Goal: Task Accomplishment & Management: Complete application form

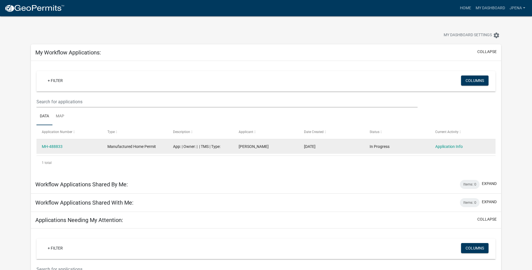
click at [354, 147] on div "[DATE]" at bounding box center [331, 146] width 55 height 6
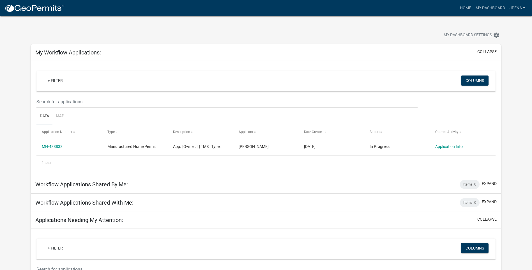
click at [443, 194] on div "Workflow Applications Shared With Me: Items: 0 expand" at bounding box center [266, 202] width 470 height 18
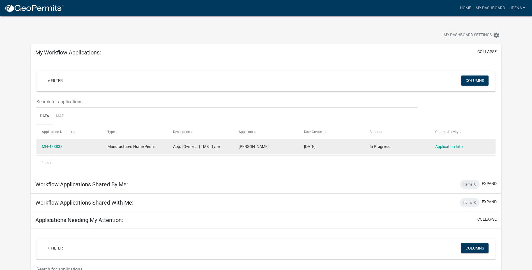
click at [88, 146] on div "MH-488833" at bounding box center [69, 146] width 55 height 6
click at [162, 148] on datatable-body-cell "Manufactured Home Permit" at bounding box center [135, 146] width 66 height 15
click at [54, 149] on div "MH-488833" at bounding box center [69, 146] width 55 height 6
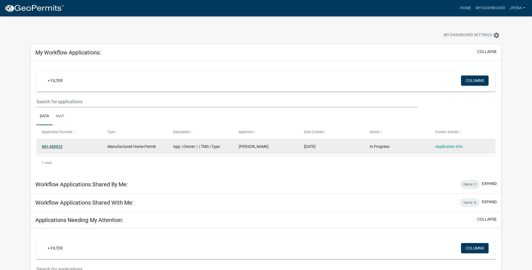
click at [54, 146] on link "MH-488833" at bounding box center [52, 146] width 21 height 4
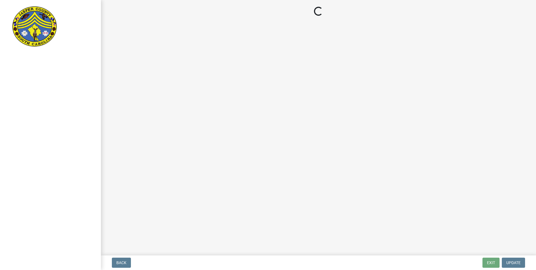
select select "00748aa1-56c2-4786-b7ff-9b3cb1d8d455"
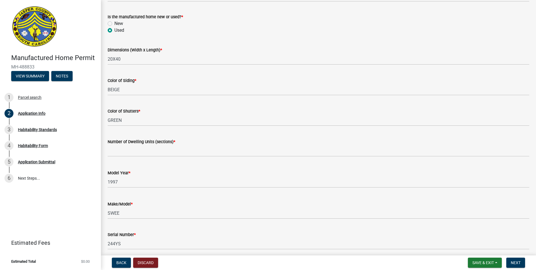
scroll to position [729, 0]
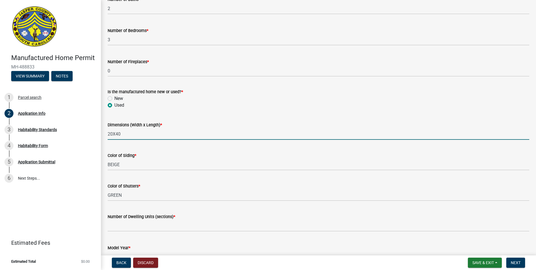
click at [112, 140] on input "20X40" at bounding box center [319, 133] width 422 height 11
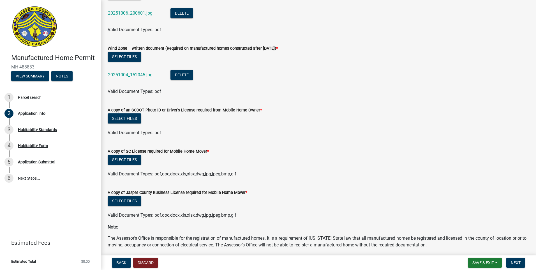
scroll to position [1542, 0]
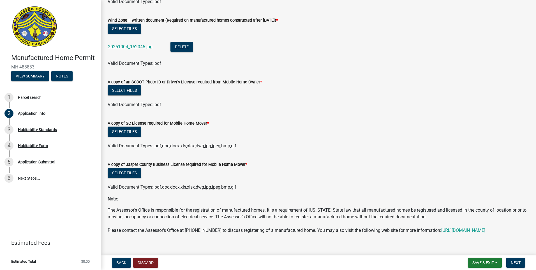
type input "22X40"
click at [500, 125] on form "A copy of SC License required for Mobile Home Mover * Select files Valid Docume…" at bounding box center [319, 131] width 422 height 36
click at [110, 95] on button "Select files" at bounding box center [125, 90] width 34 height 10
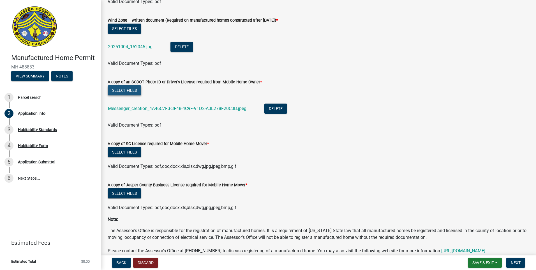
click at [128, 95] on button "Select files" at bounding box center [125, 90] width 34 height 10
click at [123, 157] on button "Select files" at bounding box center [125, 152] width 34 height 10
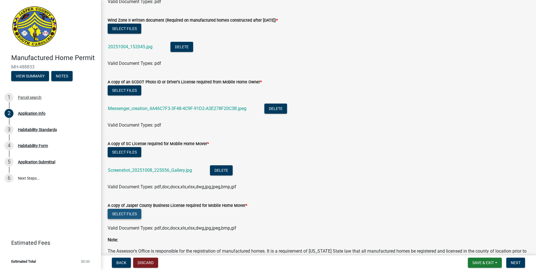
click at [130, 217] on button "Select files" at bounding box center [125, 214] width 34 height 10
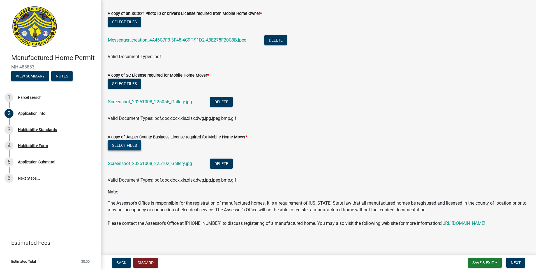
scroll to position [1624, 0]
click at [518, 261] on span "Next" at bounding box center [516, 262] width 10 height 4
click at [519, 262] on span "Next" at bounding box center [516, 262] width 10 height 4
click at [514, 260] on span "Next" at bounding box center [516, 262] width 10 height 4
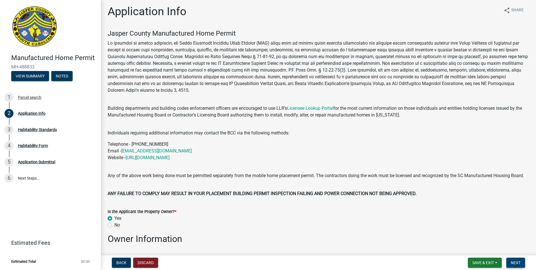
scroll to position [0, 0]
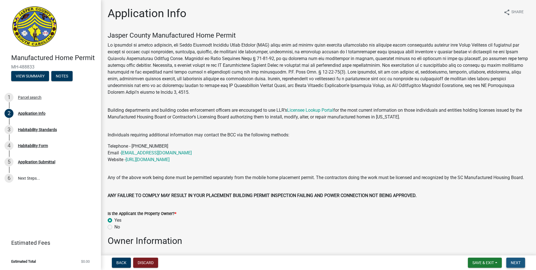
click at [517, 261] on span "Next" at bounding box center [516, 262] width 10 height 4
click at [486, 260] on span "Save & Exit" at bounding box center [483, 262] width 22 height 4
click at [478, 247] on button "Save & Exit" at bounding box center [479, 247] width 45 height 13
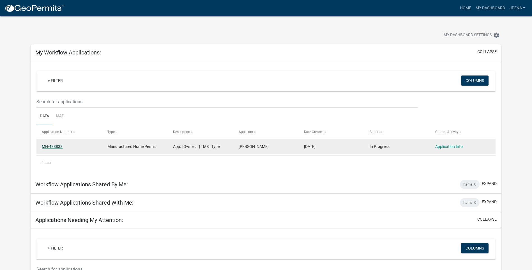
click at [47, 147] on link "MH-488833" at bounding box center [52, 146] width 21 height 4
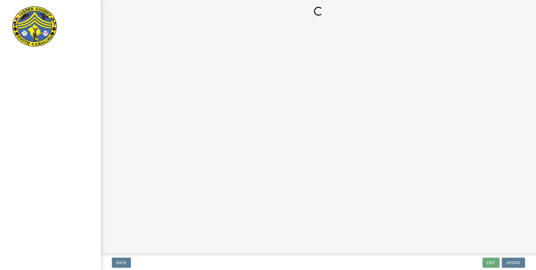
select select "00748aa1-56c2-4786-b7ff-9b3cb1d8d455"
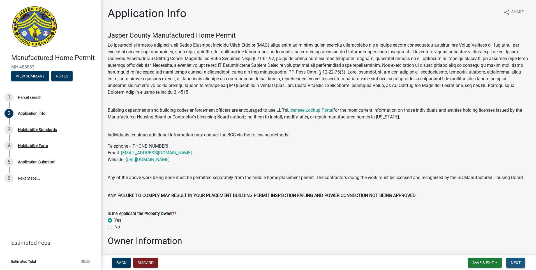
click at [516, 260] on span "Next" at bounding box center [516, 262] width 10 height 4
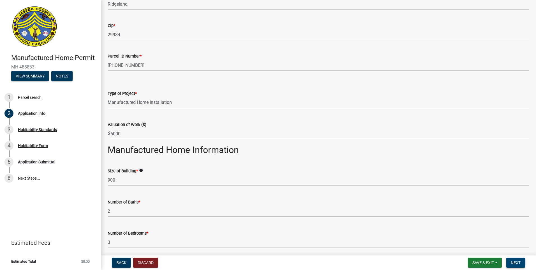
scroll to position [533, 0]
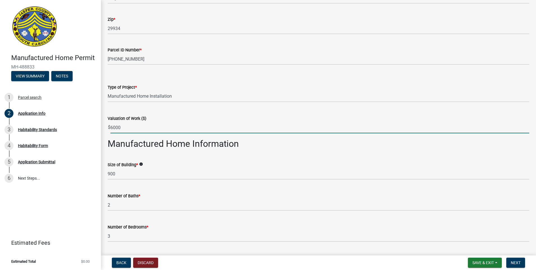
click at [116, 133] on input "6000" at bounding box center [319, 127] width 419 height 11
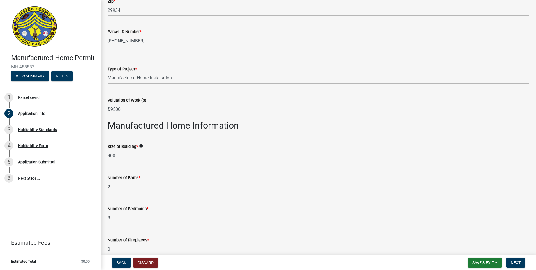
scroll to position [561, 0]
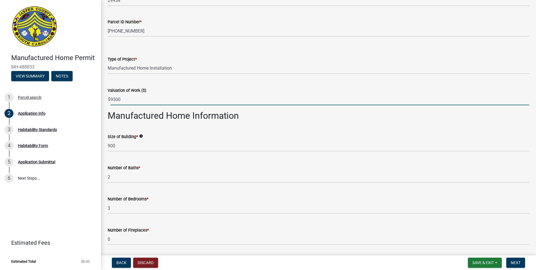
type input "9500"
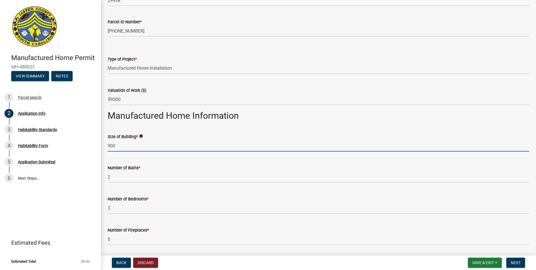
click at [114, 151] on input "900" at bounding box center [319, 145] width 422 height 11
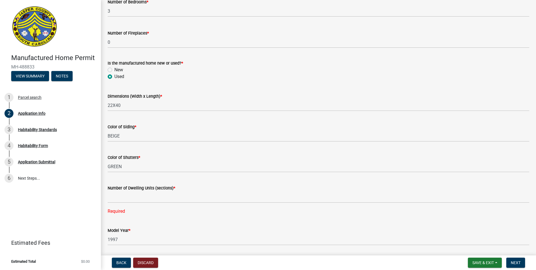
scroll to position [841, 0]
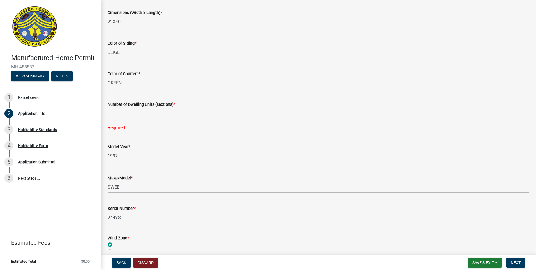
type input "1050"
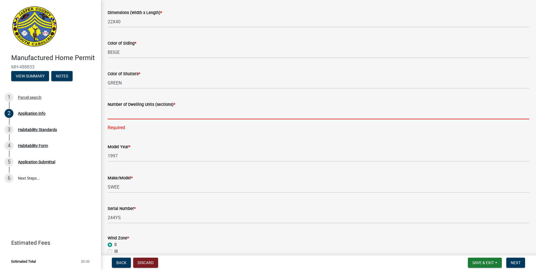
click at [122, 119] on input "text" at bounding box center [319, 113] width 422 height 11
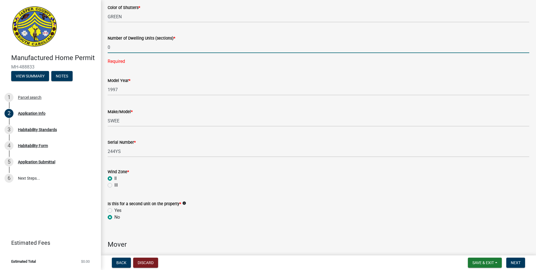
scroll to position [925, 0]
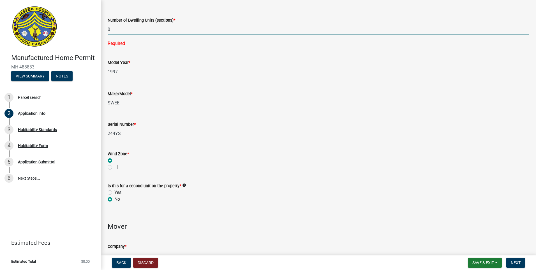
type input "0"
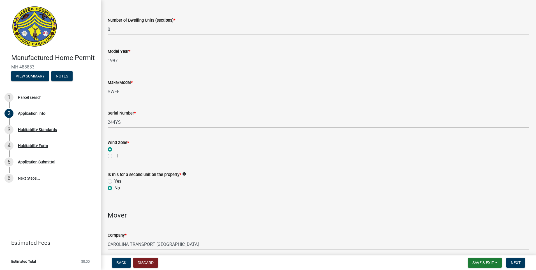
click at [153, 84] on wm-data-entity-input-list "Jasper County Manufactured Home Permit Building departments and building codes …" at bounding box center [319, 11] width 422 height 1810
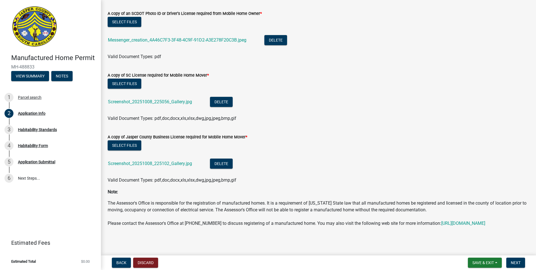
scroll to position [1624, 0]
click at [520, 261] on span "Next" at bounding box center [516, 262] width 10 height 4
click at [491, 264] on span "Save & Exit" at bounding box center [483, 262] width 22 height 4
click at [488, 248] on button "Save & Exit" at bounding box center [479, 247] width 45 height 13
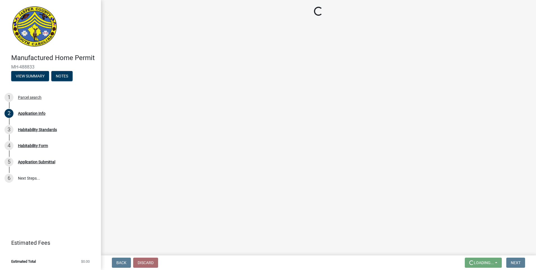
scroll to position [0, 0]
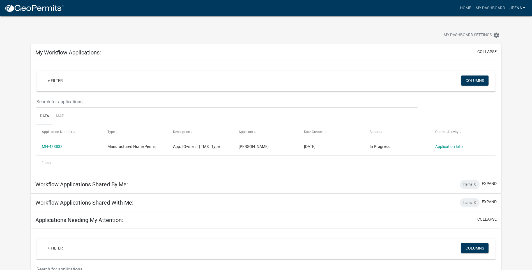
click at [525, 6] on link "Jpena" at bounding box center [517, 8] width 20 height 11
click at [499, 41] on link "Logout" at bounding box center [504, 40] width 45 height 13
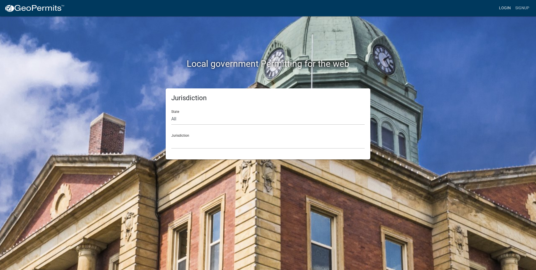
click at [504, 7] on link "Login" at bounding box center [505, 8] width 16 height 11
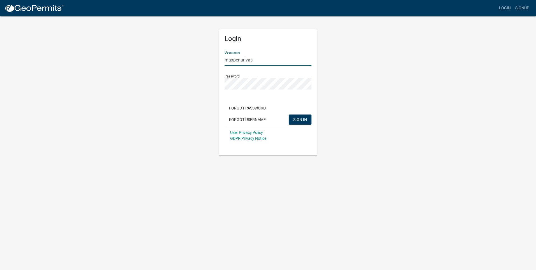
drag, startPoint x: 266, startPoint y: 60, endPoint x: 201, endPoint y: 54, distance: 65.3
click at [201, 54] on div "Login Username maxpenarivas Password Forgot Password Forgot Username SIGN IN Us…" at bounding box center [268, 86] width 320 height 140
type input "jpena"
click at [199, 90] on div "Login Username jpena Password Forgot Password Forgot Username SIGN IN User Priv…" at bounding box center [268, 86] width 320 height 140
click at [204, 116] on div "Login Username jpena Password Forgot Password Forgot Username SIGN IN User Priv…" at bounding box center [268, 86] width 320 height 140
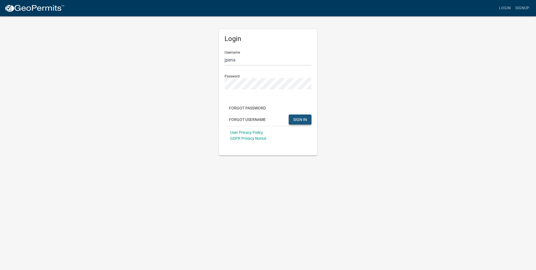
click at [304, 119] on span "SIGN IN" at bounding box center [300, 119] width 14 height 4
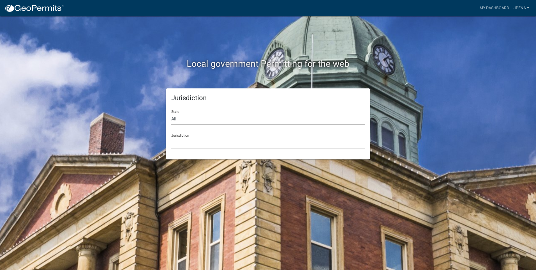
click at [183, 117] on select "All [US_STATE] [US_STATE] [US_STATE] [US_STATE] [US_STATE] [US_STATE] [US_STATE…" at bounding box center [267, 118] width 193 height 11
click at [171, 113] on select "All [US_STATE] [US_STATE] [US_STATE] [US_STATE] [US_STATE] [US_STATE] [US_STATE…" at bounding box center [267, 118] width 193 height 11
click at [196, 121] on select "All [US_STATE] [US_STATE] [US_STATE] [US_STATE] [US_STATE] [US_STATE] [US_STATE…" at bounding box center [267, 118] width 193 height 11
select select "[US_STATE]"
click at [171, 113] on select "All [US_STATE] [US_STATE] [US_STATE] [US_STATE] [US_STATE] [US_STATE] [US_STATE…" at bounding box center [267, 118] width 193 height 11
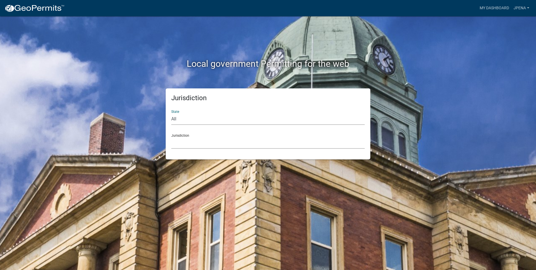
click at [197, 138] on select "[GEOGRAPHIC_DATA], [US_STATE] [GEOGRAPHIC_DATA], [US_STATE]" at bounding box center [267, 142] width 193 height 11
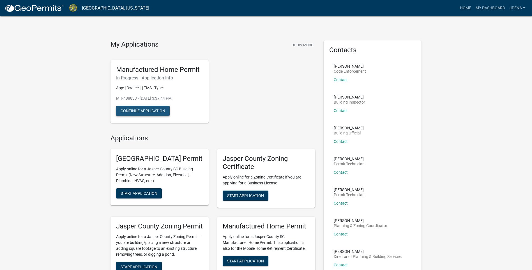
click at [136, 112] on button "Continue Application" at bounding box center [143, 111] width 54 height 10
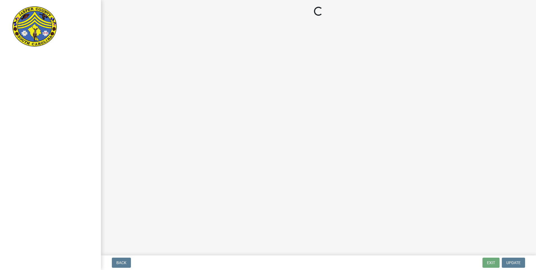
select select "00748aa1-56c2-4786-b7ff-9b3cb1d8d455"
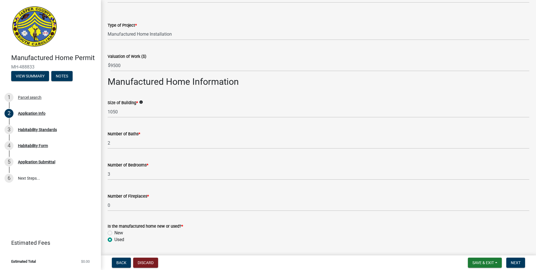
scroll to position [589, 0]
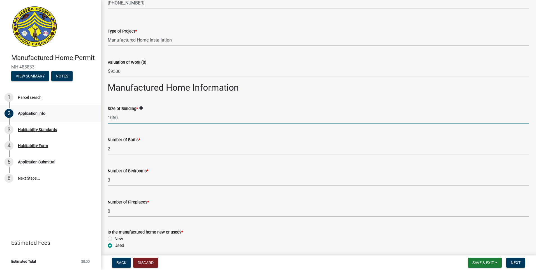
drag, startPoint x: 122, startPoint y: 120, endPoint x: 100, endPoint y: 119, distance: 22.2
click at [100, 119] on div "Manufactured Home Permit MH-488833 View Summary Notes 1 Parcel search 2 Applica…" at bounding box center [268, 135] width 536 height 270
type input "900"
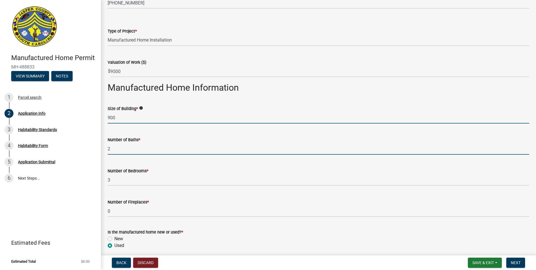
click at [140, 154] on input "2" at bounding box center [319, 148] width 422 height 11
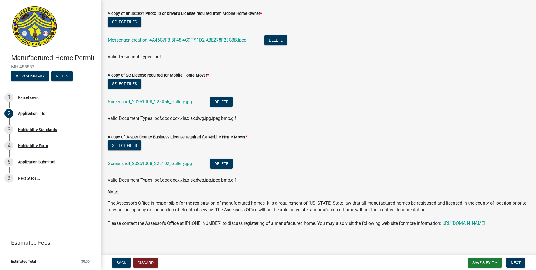
scroll to position [1624, 0]
click at [513, 259] on button "Next" at bounding box center [515, 262] width 19 height 10
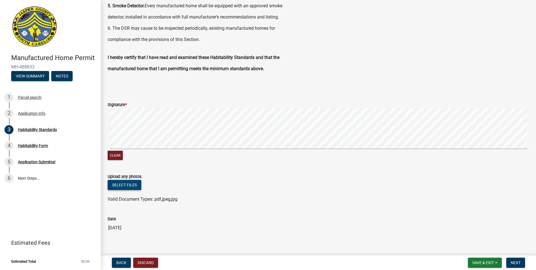
scroll to position [327, 0]
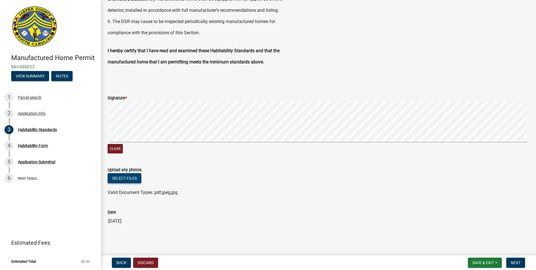
click at [130, 179] on button "Select files" at bounding box center [125, 178] width 34 height 10
click at [131, 179] on button "Select files" at bounding box center [125, 178] width 34 height 10
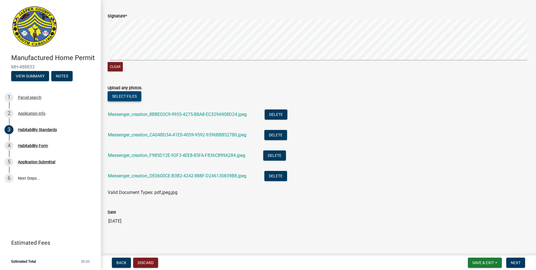
scroll to position [409, 0]
click at [120, 67] on button "Clear" at bounding box center [115, 66] width 15 height 9
click at [117, 64] on button "Clear" at bounding box center [115, 66] width 15 height 9
click at [121, 66] on button "Clear" at bounding box center [115, 66] width 15 height 9
click at [517, 263] on span "Next" at bounding box center [516, 262] width 10 height 4
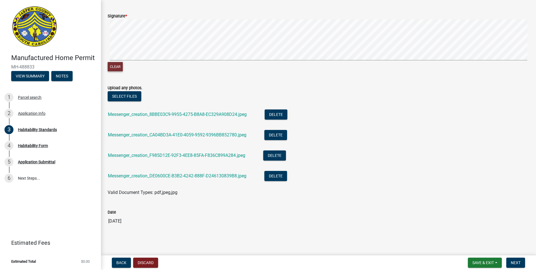
click at [117, 66] on button "Clear" at bounding box center [115, 66] width 15 height 9
click at [513, 260] on button "Next" at bounding box center [515, 262] width 19 height 10
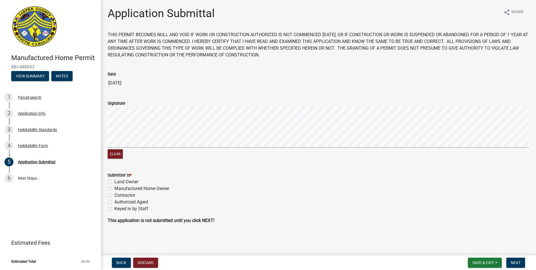
click at [179, 120] on form "Signature Clear" at bounding box center [319, 126] width 422 height 67
click at [114, 182] on label "Land Owner" at bounding box center [126, 181] width 24 height 7
click at [114, 182] on input "Land Owner" at bounding box center [116, 180] width 4 height 4
radio input "true"
click at [521, 264] on span "Next" at bounding box center [516, 262] width 10 height 4
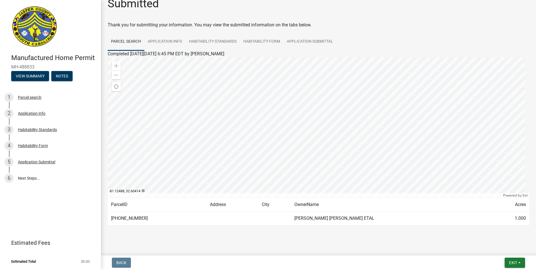
scroll to position [15, 0]
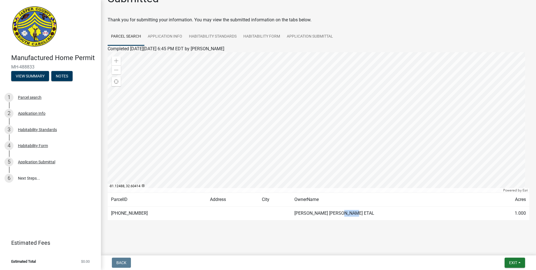
drag, startPoint x: 362, startPoint y: 213, endPoint x: 350, endPoint y: 215, distance: 12.6
click at [350, 215] on td "[PERSON_NAME] [PERSON_NAME] ETAL" at bounding box center [389, 213] width 197 height 14
drag, startPoint x: 350, startPoint y: 215, endPoint x: 368, endPoint y: 214, distance: 18.6
click at [368, 214] on td "[PERSON_NAME] [PERSON_NAME] ETAL" at bounding box center [389, 213] width 197 height 14
drag, startPoint x: 365, startPoint y: 211, endPoint x: 352, endPoint y: 215, distance: 14.3
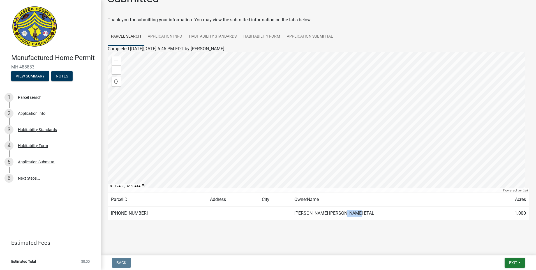
click at [352, 215] on td "[PERSON_NAME] [PERSON_NAME] ETAL" at bounding box center [389, 213] width 197 height 14
click at [39, 158] on div "5 Application Submittal" at bounding box center [47, 161] width 87 height 9
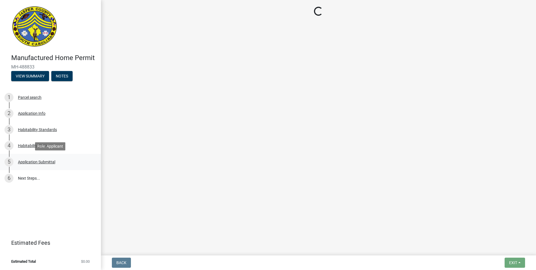
scroll to position [0, 0]
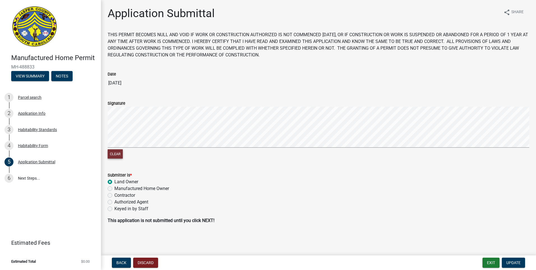
click at [117, 153] on button "Clear" at bounding box center [115, 153] width 15 height 9
click at [166, 180] on wm-data-entity-input-list "THIS PERMIT BECOMES NULL AND VOID IF WORK OR CONSTRUCTION AUTHORIZED IS NOT COM…" at bounding box center [319, 129] width 422 height 197
click at [170, 116] on form "Signature Clear" at bounding box center [319, 126] width 422 height 67
click at [121, 153] on button "Clear" at bounding box center [115, 153] width 15 height 9
click at [194, 98] on form "Signature Clear" at bounding box center [319, 126] width 422 height 67
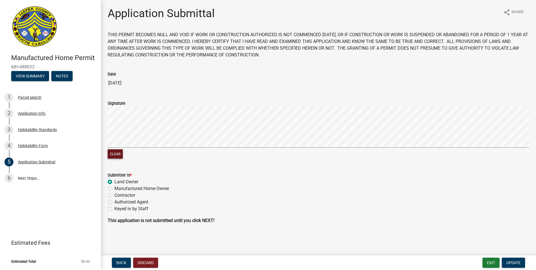
click at [192, 100] on form "Signature Clear" at bounding box center [319, 126] width 422 height 67
click at [192, 101] on form "Signature Clear" at bounding box center [319, 126] width 422 height 67
click at [513, 262] on span "Update" at bounding box center [513, 262] width 14 height 4
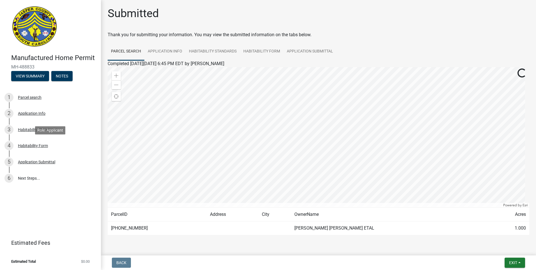
click at [22, 146] on div "Habitability Form" at bounding box center [33, 146] width 30 height 4
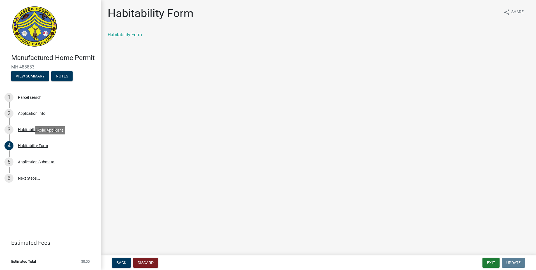
click at [22, 146] on div "Habitability Form" at bounding box center [33, 146] width 30 height 4
click at [124, 262] on span "Back" at bounding box center [121, 262] width 10 height 4
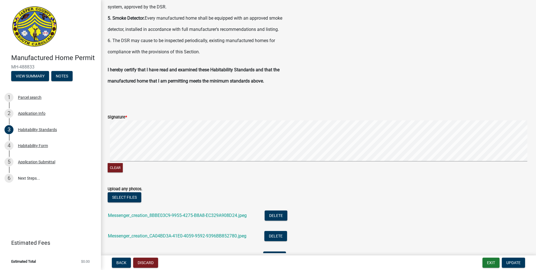
scroll to position [308, 0]
click at [110, 167] on button "Clear" at bounding box center [115, 167] width 15 height 9
click at [514, 261] on span "Update" at bounding box center [513, 262] width 14 height 4
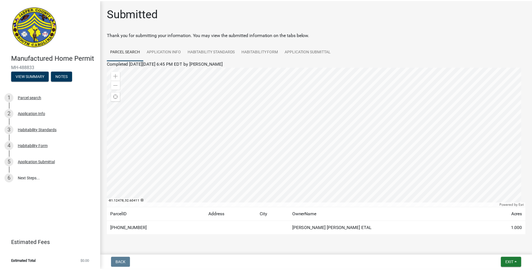
scroll to position [15, 0]
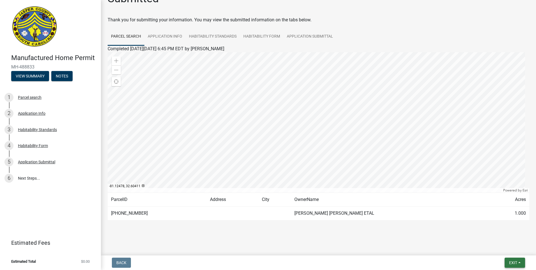
click at [516, 258] on button "Exit" at bounding box center [515, 262] width 20 height 10
click at [515, 262] on span "Exit" at bounding box center [513, 262] width 8 height 4
click at [507, 248] on button "Save & Exit" at bounding box center [502, 247] width 45 height 13
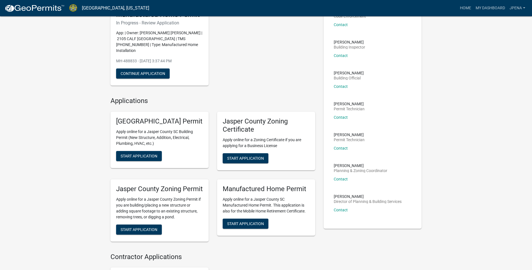
scroll to position [56, 0]
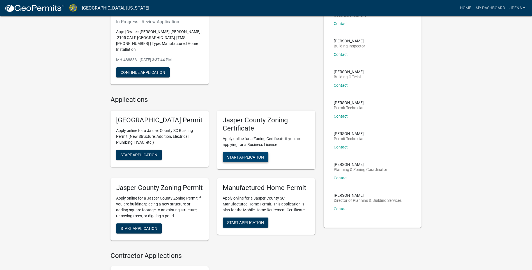
click at [237, 154] on span "Start Application" at bounding box center [245, 156] width 37 height 4
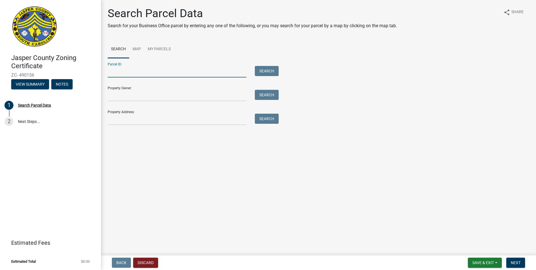
click at [127, 70] on input "Parcel ID:" at bounding box center [177, 71] width 139 height 11
type input "0200003086"
click at [269, 70] on button "Search" at bounding box center [267, 71] width 24 height 10
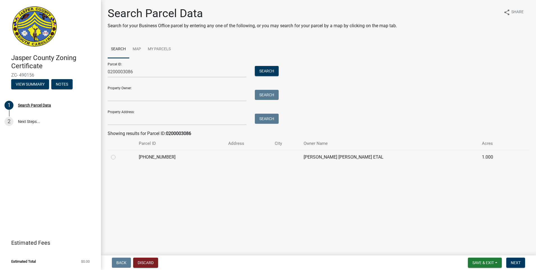
click at [300, 158] on td at bounding box center [285, 157] width 29 height 14
click at [285, 159] on td at bounding box center [285, 157] width 29 height 14
click at [118, 154] on label at bounding box center [118, 154] width 0 height 0
click at [118, 155] on input "radio" at bounding box center [120, 156] width 4 height 4
radio input "true"
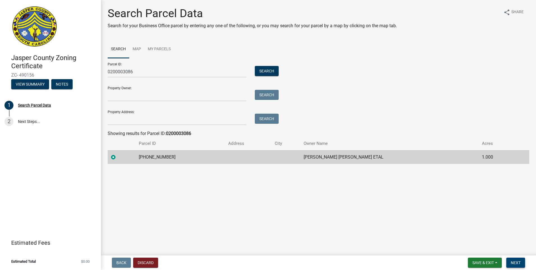
click at [519, 261] on span "Next" at bounding box center [516, 262] width 10 height 4
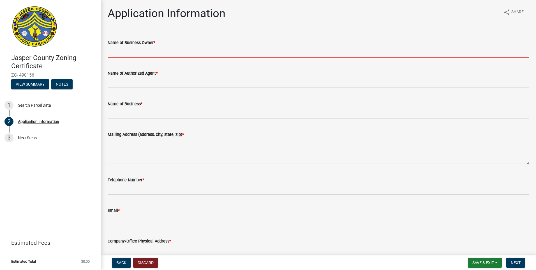
click at [118, 54] on input "Name of Business Owner *" at bounding box center [319, 51] width 422 height 11
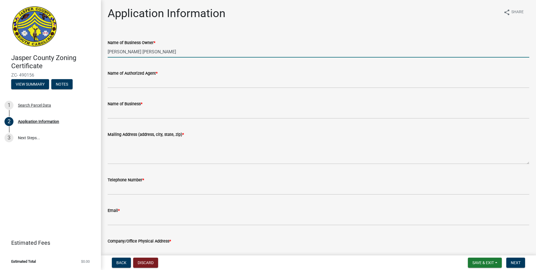
type input "[PERSON_NAME] [PERSON_NAME]"
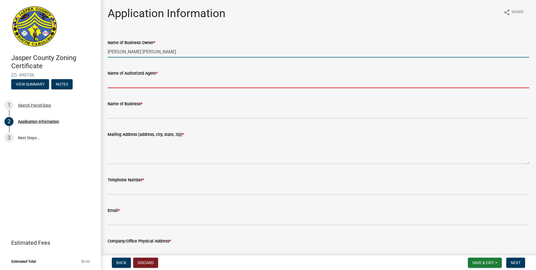
click at [142, 86] on input "Name of Authorized Agent *" at bounding box center [319, 82] width 422 height 11
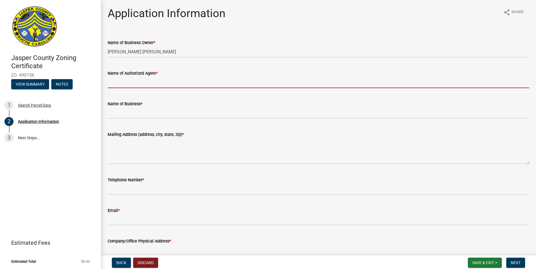
type input "[PERSON_NAME] [PERSON_NAME]"
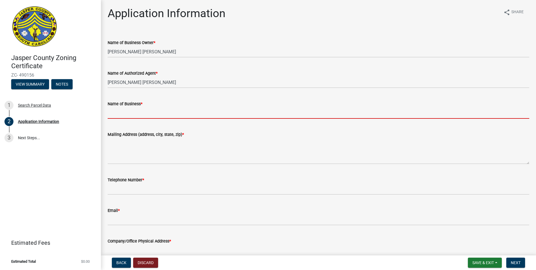
click at [133, 112] on input "Name of Business *" at bounding box center [319, 112] width 422 height 11
type input "CAROLINA TRANSPORT [GEOGRAPHIC_DATA]"
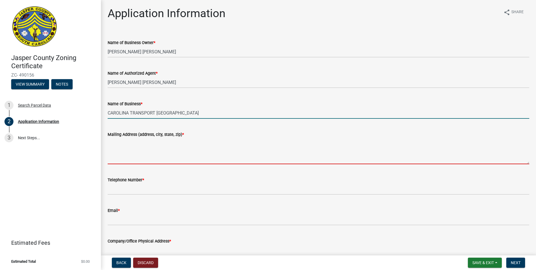
type textarea "[STREET_ADDRESS][PERSON_NAME]"
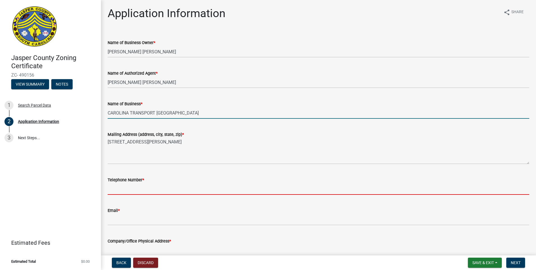
type input "8434157587"
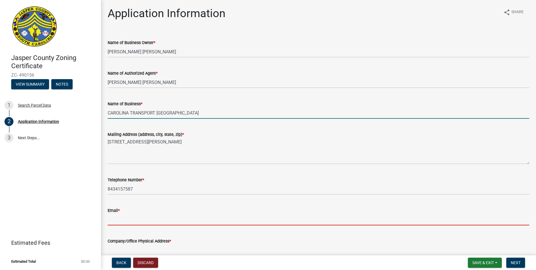
type input "[EMAIL_ADDRESS][DOMAIN_NAME]"
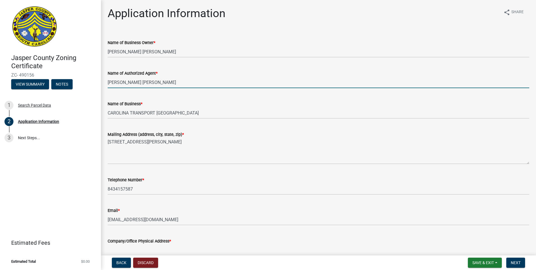
drag, startPoint x: 152, startPoint y: 81, endPoint x: 92, endPoint y: 89, distance: 61.1
click at [92, 89] on div "Jasper County Zoning Certificate ZC- 490156 View Summary Notes 1 Search Parcel …" at bounding box center [268, 135] width 536 height 270
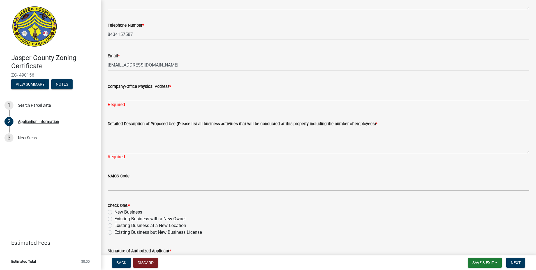
scroll to position [168, 0]
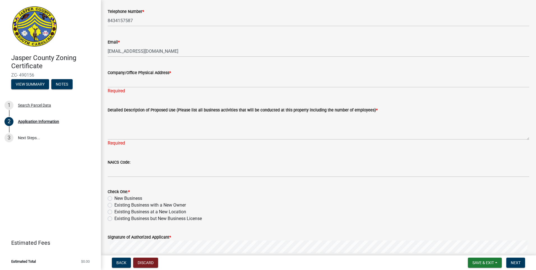
type input "[PERSON_NAME]"
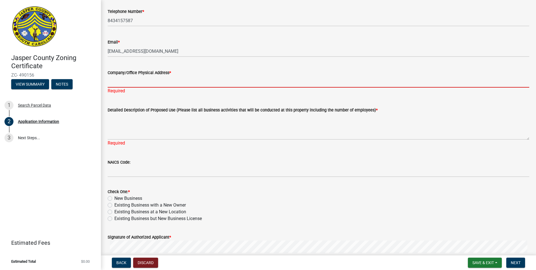
click at [125, 84] on input "Company/Office Physical Address *" at bounding box center [319, 81] width 422 height 11
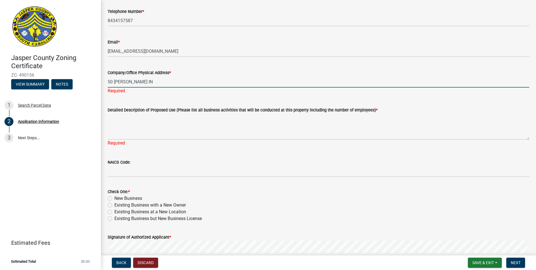
type input "50 [PERSON_NAME] IN"
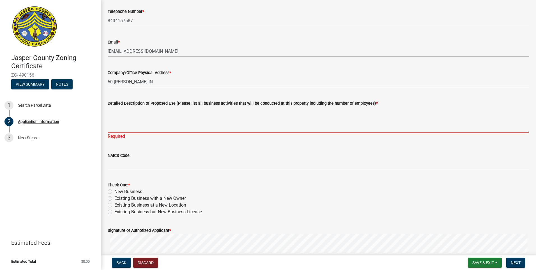
click at [139, 130] on textarea "Detailed Description of Proposed Use (Please list all business activities that …" at bounding box center [319, 120] width 422 height 26
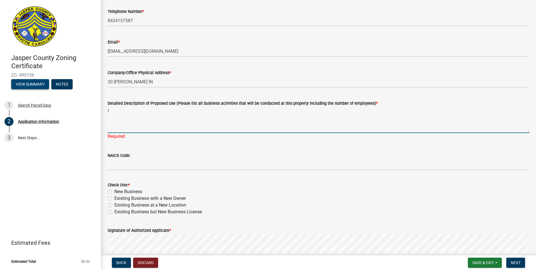
type textarea "I"
click at [158, 110] on textarea "INSTALLA" at bounding box center [319, 120] width 422 height 26
click at [154, 113] on textarea "INSTALLA" at bounding box center [319, 120] width 422 height 26
type textarea "INSTALLATION OF MOBILE HOME AT THE PROPERTY LOT B [GEOGRAPHIC_DATA], THERE WILL…"
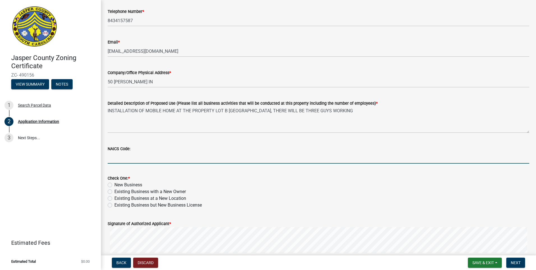
click at [134, 165] on wm-data-entity-input "NAICS Code:" at bounding box center [319, 152] width 422 height 31
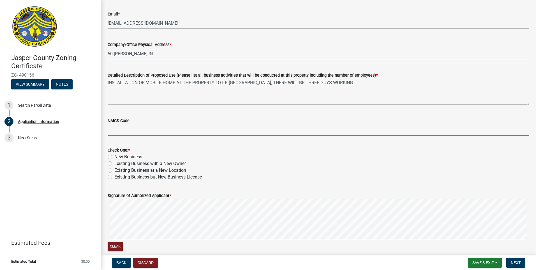
scroll to position [224, 0]
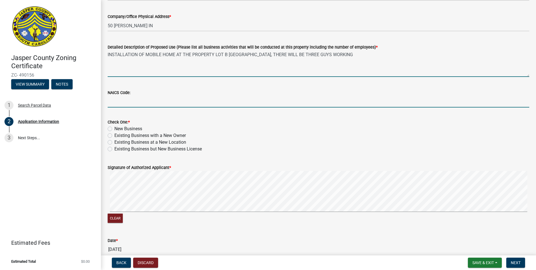
click at [185, 61] on textarea "INSTALLATION OF MOBILE HOME AT THE PROPERTY LOT B [GEOGRAPHIC_DATA], THERE WILL…" at bounding box center [319, 63] width 422 height 26
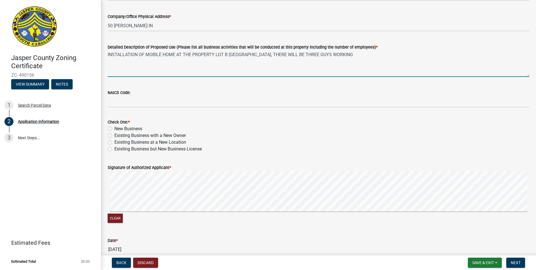
click at [180, 122] on div "Check One: *" at bounding box center [319, 122] width 422 height 7
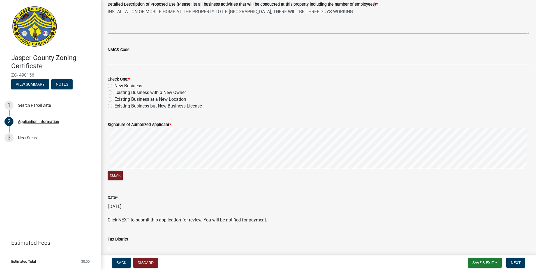
scroll to position [294, 0]
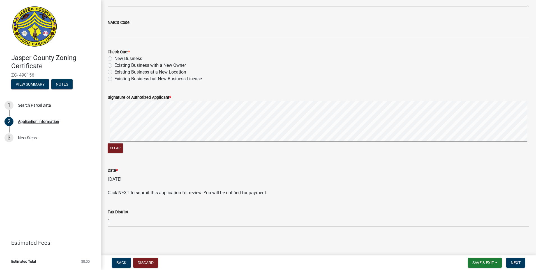
click at [114, 59] on label "New Business" at bounding box center [128, 58] width 28 height 7
click at [114, 59] on input "New Business" at bounding box center [116, 57] width 4 height 4
radio input "true"
click at [518, 263] on span "Next" at bounding box center [516, 262] width 10 height 4
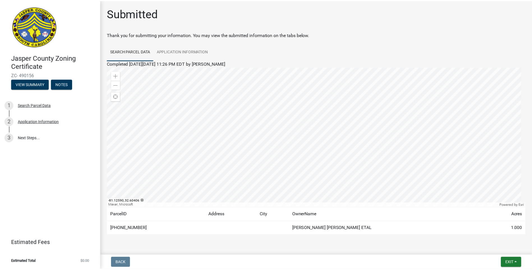
scroll to position [15, 0]
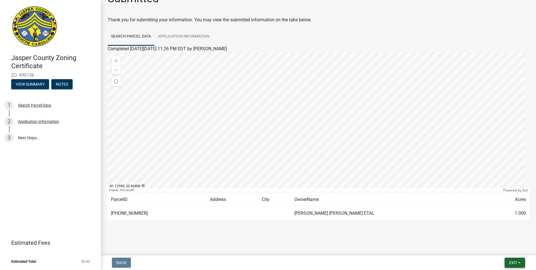
click at [516, 262] on span "Exit" at bounding box center [513, 262] width 8 height 4
click at [495, 245] on button "Save & Exit" at bounding box center [502, 247] width 45 height 13
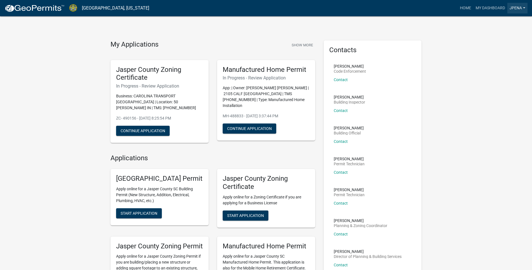
click at [513, 9] on link "Jpena" at bounding box center [517, 8] width 20 height 11
click at [502, 38] on link "Logout" at bounding box center [504, 40] width 45 height 13
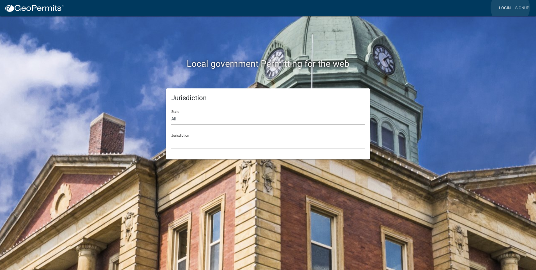
click at [510, 8] on link "Login" at bounding box center [505, 8] width 16 height 11
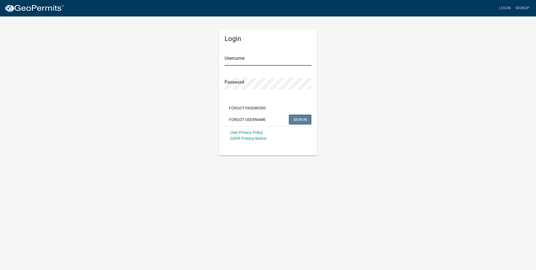
type input "jpena"
click at [300, 120] on span "SIGN IN" at bounding box center [300, 119] width 14 height 4
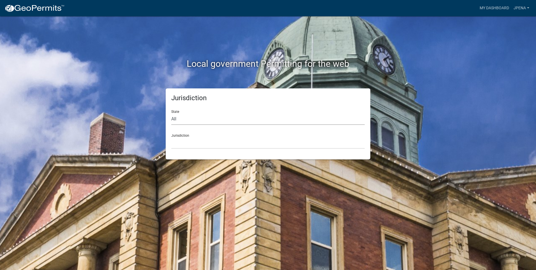
click at [193, 119] on select "All [US_STATE] [US_STATE] [US_STATE] [US_STATE] [US_STATE] [US_STATE] [US_STATE…" at bounding box center [267, 118] width 193 height 11
click at [171, 113] on select "All [US_STATE] [US_STATE] [US_STATE] [US_STATE] [US_STATE] [US_STATE] [US_STATE…" at bounding box center [267, 118] width 193 height 11
click at [184, 120] on select "All [US_STATE] [US_STATE] [US_STATE] [US_STATE] [US_STATE] [US_STATE] [US_STATE…" at bounding box center [267, 118] width 193 height 11
select select "[US_STATE]"
click at [171, 113] on select "All [US_STATE] [US_STATE] [US_STATE] [US_STATE] [US_STATE] [US_STATE] [US_STATE…" at bounding box center [267, 118] width 193 height 11
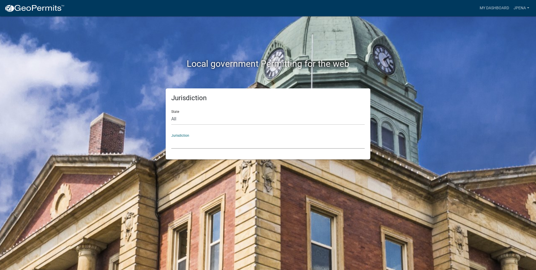
click at [195, 138] on select "[GEOGRAPHIC_DATA], [US_STATE] [GEOGRAPHIC_DATA], [US_STATE]" at bounding box center [267, 142] width 193 height 11
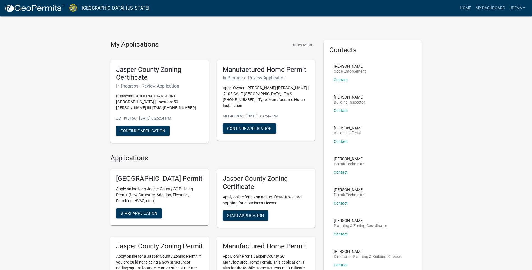
click at [267, 83] on div "Manufactured Home Permit In Progress - Review Application App: | Owner: [PERSON…" at bounding box center [266, 100] width 98 height 81
click at [262, 123] on button "Continue Application" at bounding box center [250, 128] width 54 height 10
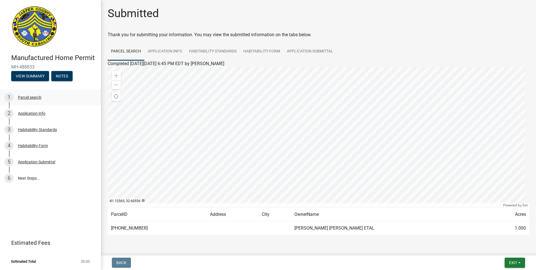
click at [31, 93] on div "1 Parcel search" at bounding box center [47, 97] width 87 height 9
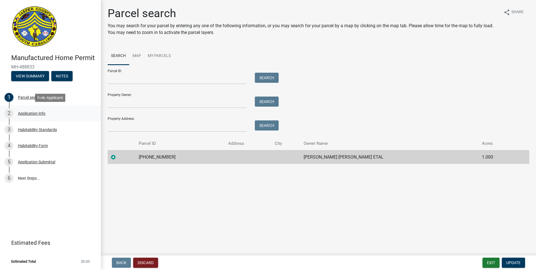
click at [36, 112] on div "Application Info" at bounding box center [31, 113] width 27 height 4
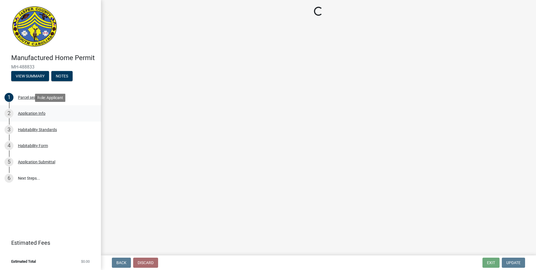
select select "00748aa1-56c2-4786-b7ff-9b3cb1d8d455"
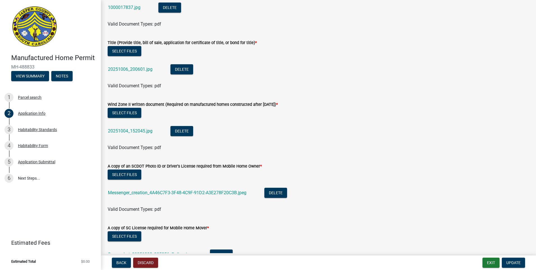
scroll to position [1624, 0]
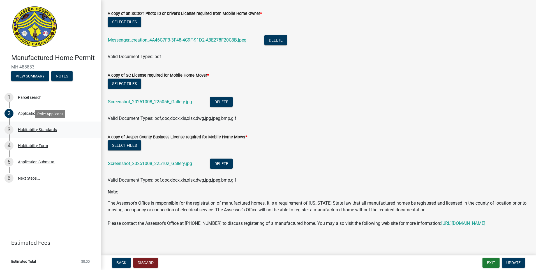
click at [27, 131] on div "Habitability Standards" at bounding box center [37, 130] width 39 height 4
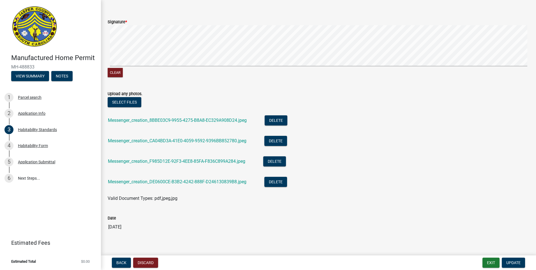
scroll to position [409, 0]
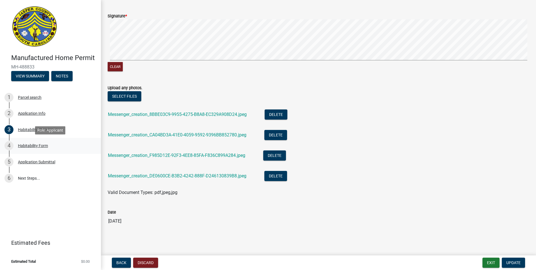
click at [31, 144] on div "Habitability Form" at bounding box center [33, 146] width 30 height 4
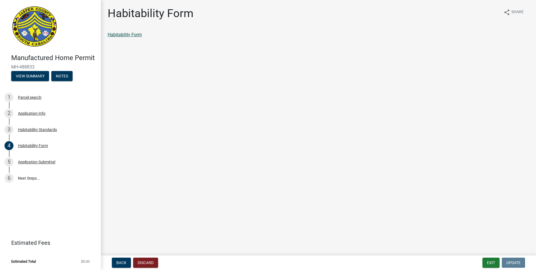
click at [135, 35] on link "Habitability Form" at bounding box center [125, 34] width 34 height 5
click at [38, 161] on div "Application Submittal" at bounding box center [36, 162] width 37 height 4
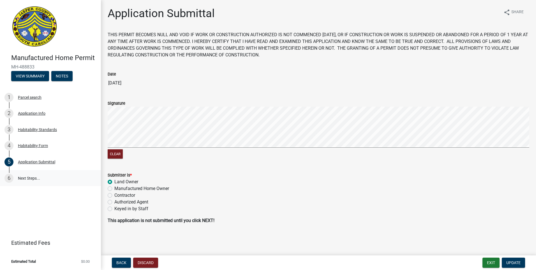
click at [15, 178] on link "6 Next Steps..." at bounding box center [50, 178] width 101 height 16
click at [32, 180] on link "6 Next Steps..." at bounding box center [50, 178] width 101 height 16
click at [497, 263] on button "Exit" at bounding box center [490, 262] width 17 height 10
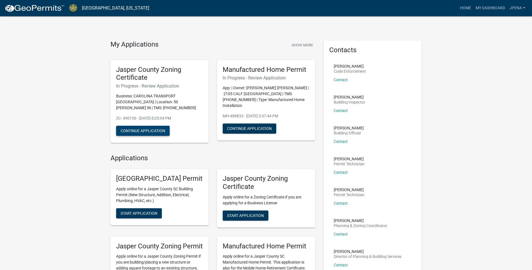
click at [153, 132] on button "Continue Application" at bounding box center [143, 131] width 54 height 10
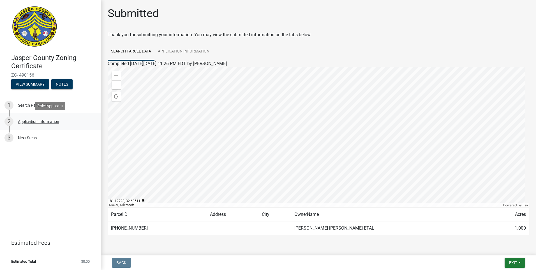
click at [44, 124] on div "2 Application Information" at bounding box center [47, 121] width 87 height 9
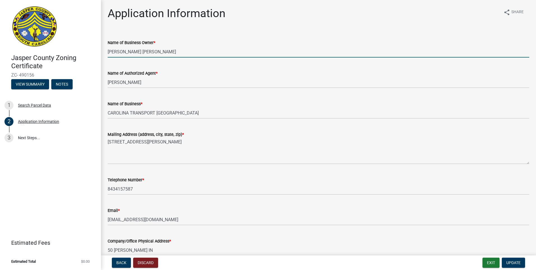
drag, startPoint x: 183, startPoint y: 55, endPoint x: 198, endPoint y: 72, distance: 22.8
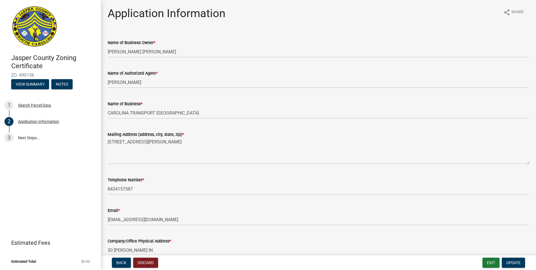
click at [246, 89] on wm-data-entity-input "Name of Authorized Agent * [PERSON_NAME]" at bounding box center [319, 77] width 422 height 31
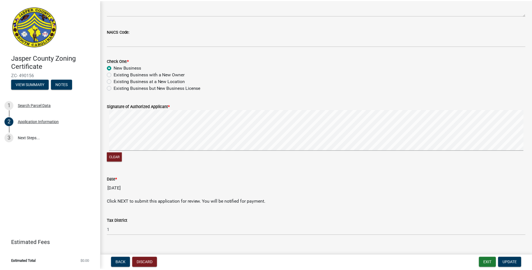
scroll to position [294, 0]
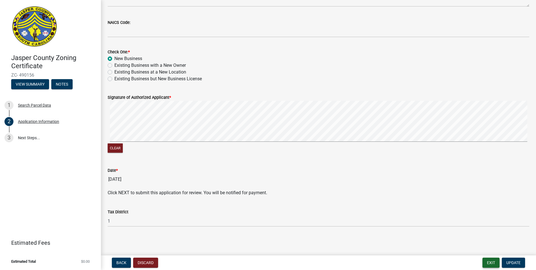
click at [491, 265] on button "Exit" at bounding box center [490, 262] width 17 height 10
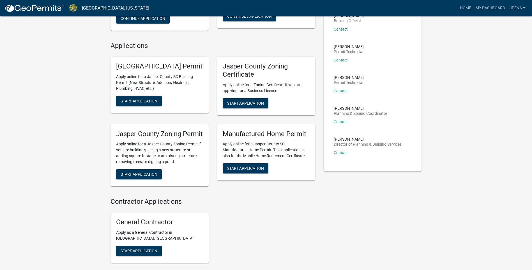
scroll to position [56, 0]
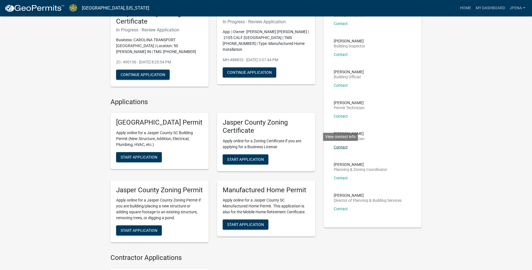
click at [337, 147] on link "Contact" at bounding box center [341, 147] width 14 height 4
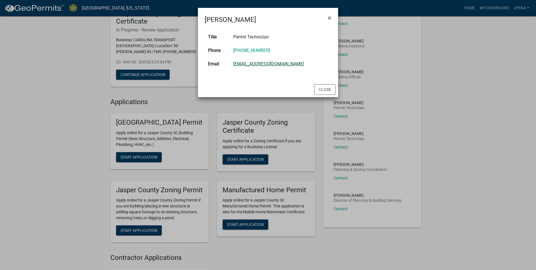
click at [253, 66] on link "[EMAIL_ADDRESS][DOMAIN_NAME]" at bounding box center [268, 63] width 71 height 5
click at [331, 17] on button "×" at bounding box center [329, 18] width 13 height 16
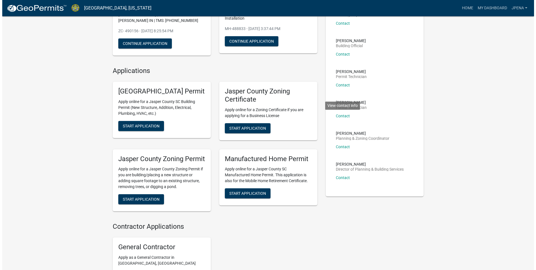
scroll to position [0, 0]
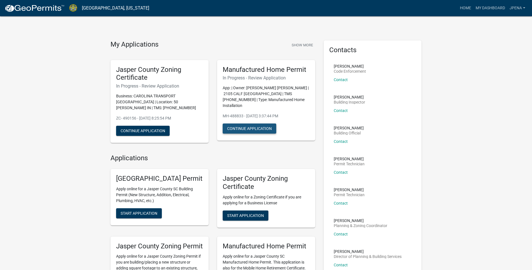
click at [244, 124] on button "Continue Application" at bounding box center [250, 128] width 54 height 10
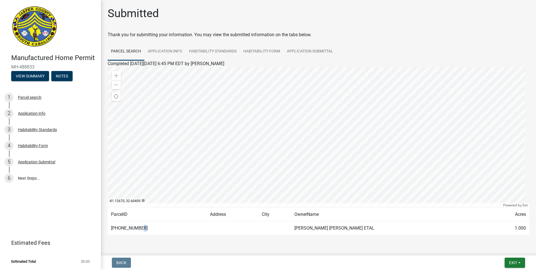
drag, startPoint x: 137, startPoint y: 228, endPoint x: 168, endPoint y: 233, distance: 31.2
click at [168, 233] on td "[PHONE_NUMBER]" at bounding box center [157, 228] width 99 height 14
